Goal: Transaction & Acquisition: Download file/media

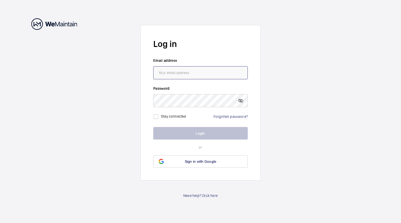
click at [177, 72] on input "email" at bounding box center [200, 72] width 95 height 13
paste input "[EMAIL_ADDRESS][DOMAIN_NAME]"
type input "[EMAIL_ADDRESS][DOMAIN_NAME]"
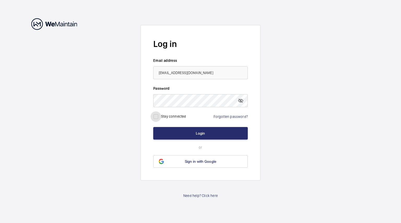
click at [156, 116] on input "checkbox" at bounding box center [156, 117] width 10 height 10
checkbox input "true"
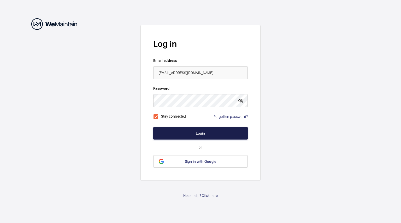
click at [205, 130] on button "Login" at bounding box center [200, 133] width 95 height 13
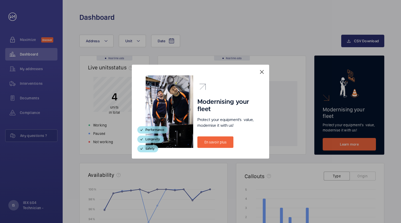
click at [264, 72] on mat-icon at bounding box center [262, 72] width 6 height 6
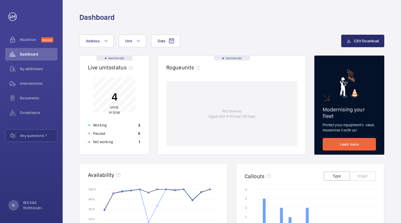
scroll to position [26, 0]
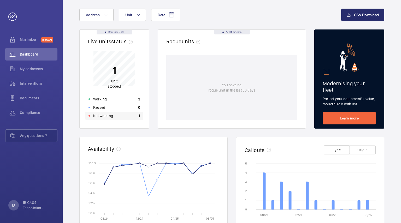
click at [107, 117] on p "Not working" at bounding box center [103, 115] width 20 height 5
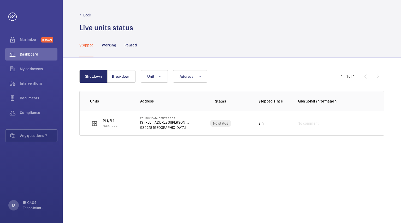
click at [80, 9] on div "Back Live units status﻿" at bounding box center [232, 16] width 339 height 33
click at [90, 13] on p "Back" at bounding box center [87, 15] width 8 height 5
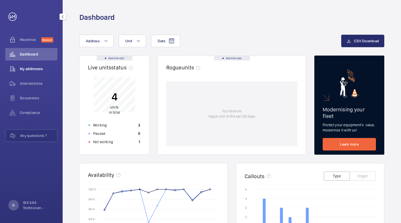
drag, startPoint x: 24, startPoint y: 72, endPoint x: 27, endPoint y: 72, distance: 2.6
click at [25, 72] on div "My addresses" at bounding box center [31, 69] width 52 height 13
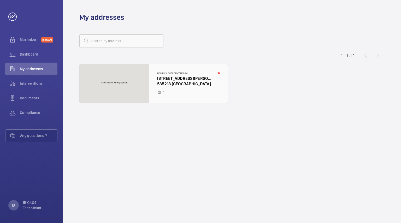
click at [171, 84] on div at bounding box center [154, 83] width 148 height 39
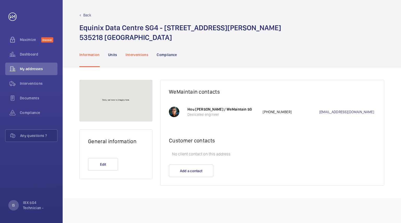
click at [139, 59] on div "Interventions" at bounding box center [137, 54] width 23 height 25
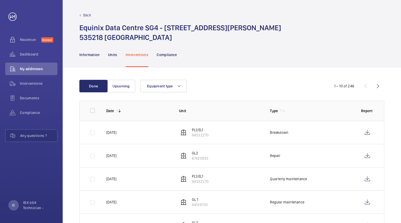
click at [198, 130] on p "PL1/EL1" at bounding box center [200, 129] width 17 height 5
click at [369, 135] on wm-front-icon-button at bounding box center [367, 132] width 13 height 13
